Goal: Use online tool/utility: Utilize a website feature to perform a specific function

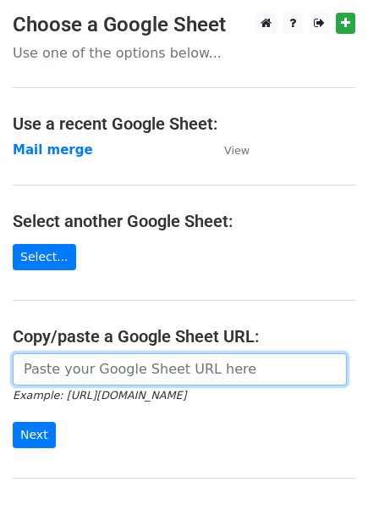
click at [109, 366] on input "url" at bounding box center [180, 369] width 334 height 32
paste input "[URL][DOMAIN_NAME]"
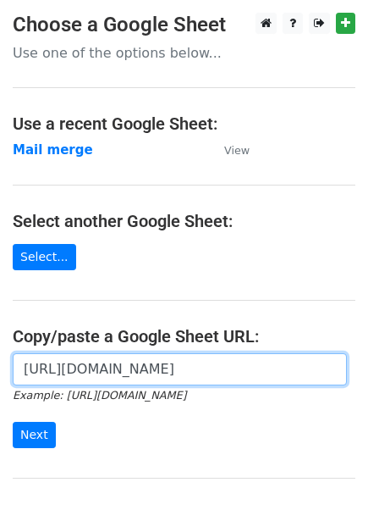
scroll to position [161, 0]
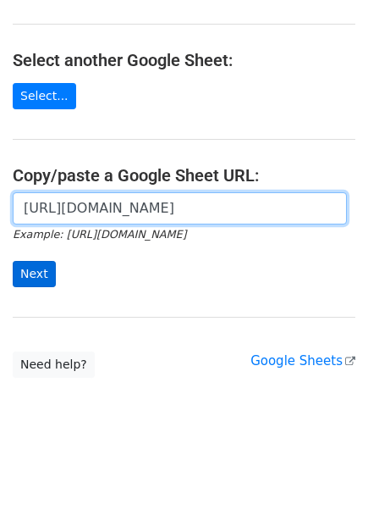
type input "[URL][DOMAIN_NAME]"
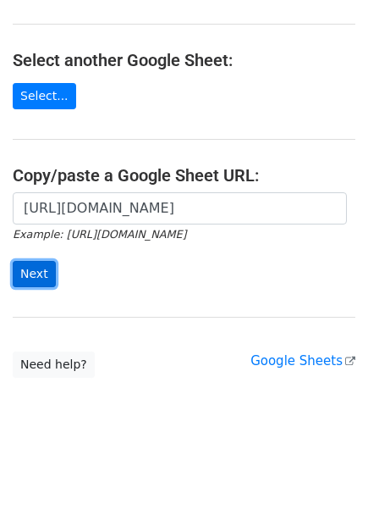
scroll to position [0, 0]
click at [32, 268] on input "Next" at bounding box center [34, 274] width 43 height 26
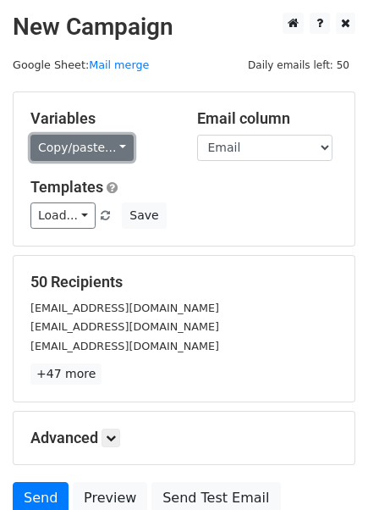
click at [65, 148] on link "Copy/paste..." at bounding box center [81, 148] width 103 height 26
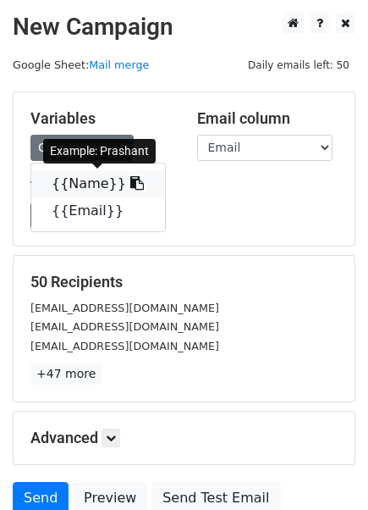
click at [80, 180] on link "{{Name}}" at bounding box center [98, 183] width 134 height 27
